Goal: Transaction & Acquisition: Purchase product/service

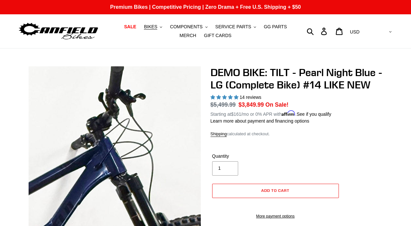
select select "highest-rating"
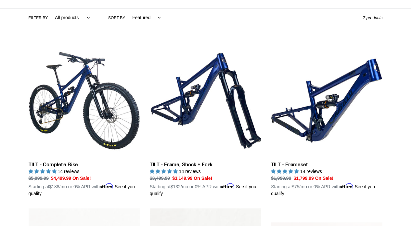
scroll to position [154, 0]
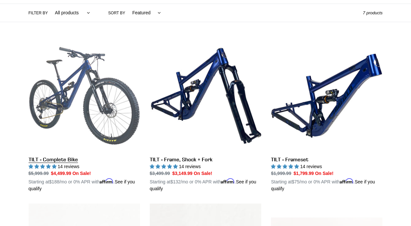
click at [96, 95] on link "TILT - Complete Bike" at bounding box center [84, 116] width 111 height 152
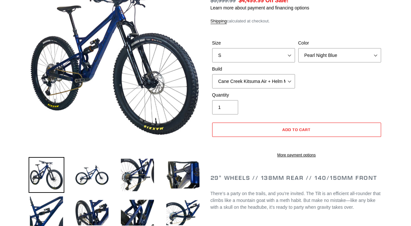
scroll to position [144, 0]
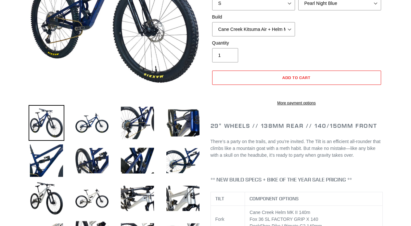
select select "highest-rating"
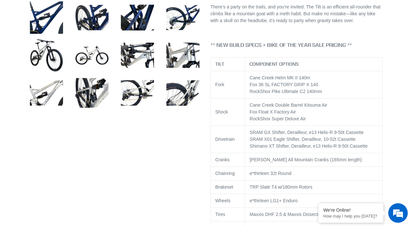
scroll to position [286, 0]
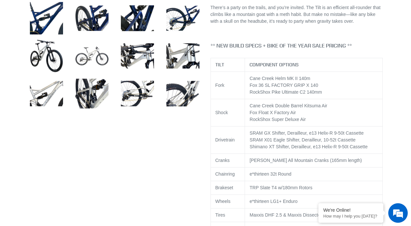
click at [98, 63] on img at bounding box center [92, 56] width 36 height 36
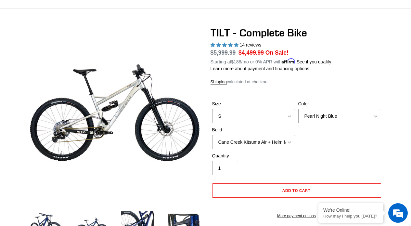
scroll to position [0, 0]
